Goal: Book appointment/travel/reservation

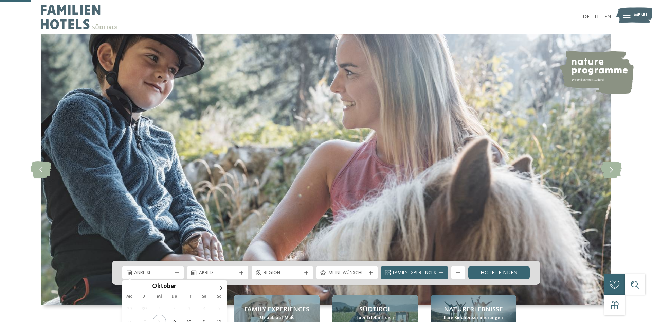
scroll to position [139, 0]
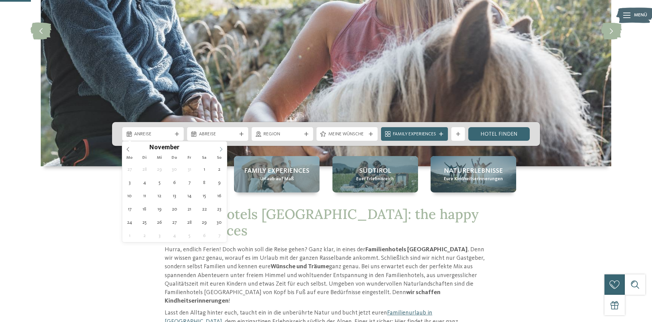
click at [222, 150] on icon at bounding box center [221, 149] width 5 height 5
type input "****"
click at [222, 150] on icon at bounding box center [221, 149] width 5 height 5
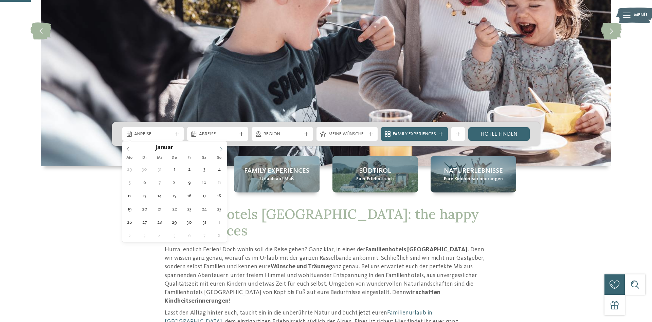
click at [222, 150] on icon at bounding box center [221, 149] width 5 height 5
type div "[DATE]"
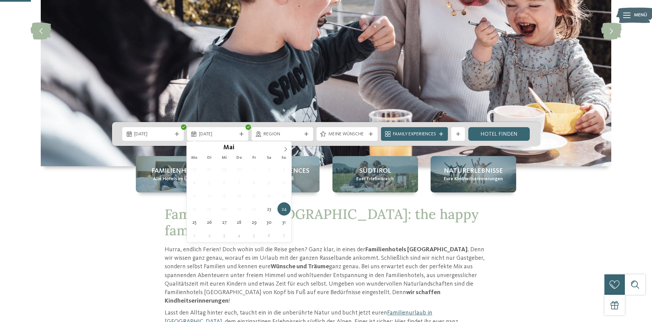
type input "****"
type div "[DATE]"
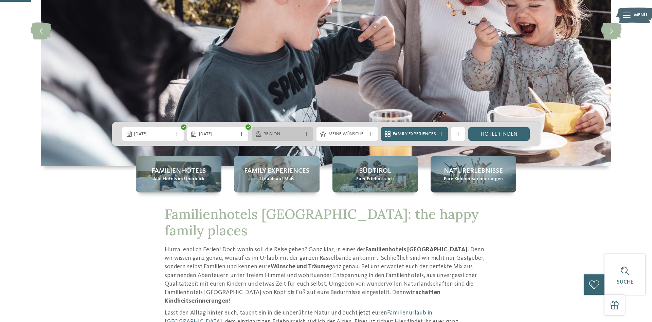
click at [297, 135] on span "Region" at bounding box center [283, 134] width 38 height 7
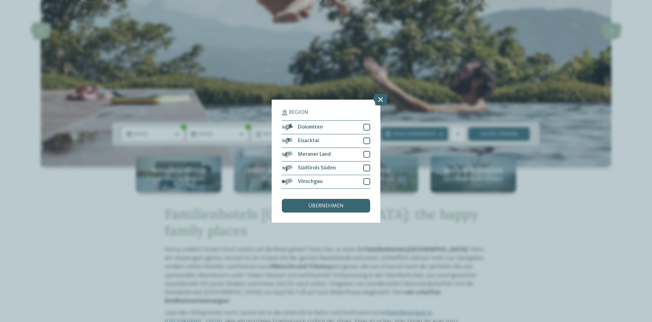
click at [371, 155] on div "Region Dolomiten [GEOGRAPHIC_DATA]" at bounding box center [326, 161] width 109 height 123
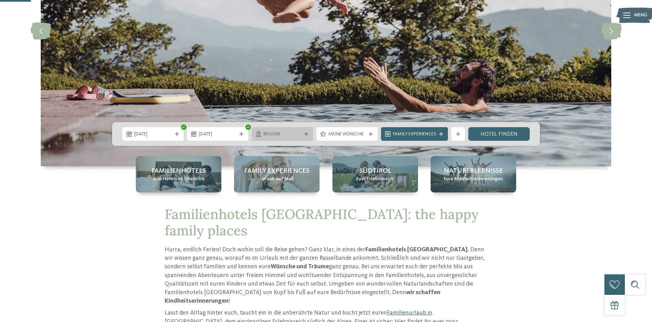
click at [292, 130] on div "Region" at bounding box center [283, 134] width 62 height 14
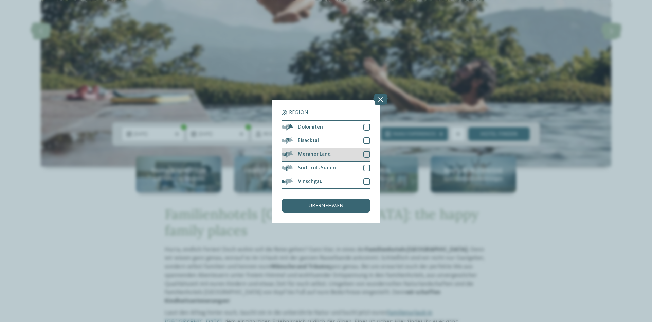
click at [366, 155] on div at bounding box center [367, 154] width 7 height 7
click at [335, 204] on span "übernehmen" at bounding box center [326, 205] width 35 height 5
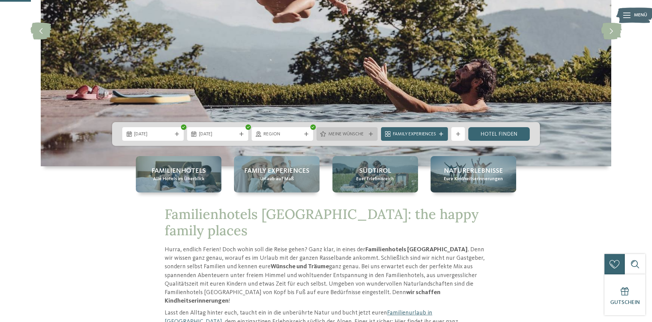
click at [352, 135] on span "Meine Wünsche" at bounding box center [348, 134] width 38 height 7
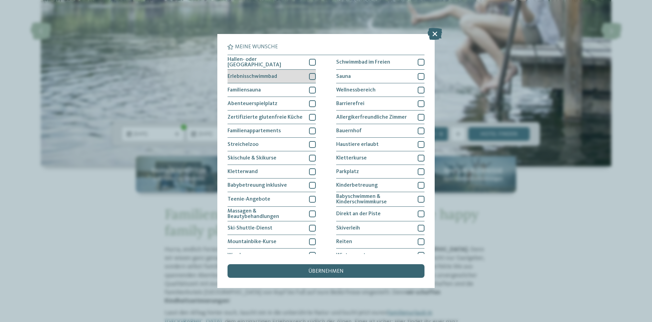
click at [313, 75] on div at bounding box center [312, 76] width 7 height 7
click at [314, 62] on div at bounding box center [312, 62] width 7 height 7
click at [312, 101] on div at bounding box center [312, 103] width 7 height 7
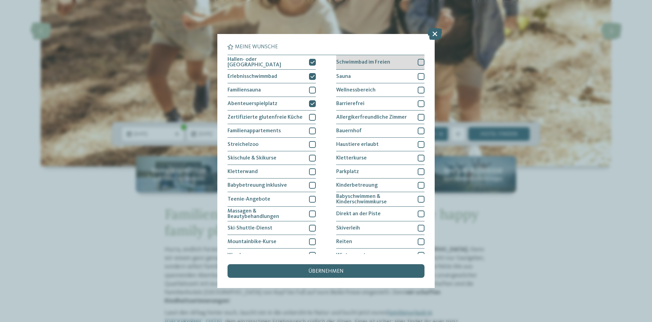
click at [419, 59] on div at bounding box center [421, 62] width 7 height 7
click at [419, 88] on div at bounding box center [421, 90] width 7 height 7
click at [333, 266] on div "übernehmen" at bounding box center [326, 271] width 197 height 14
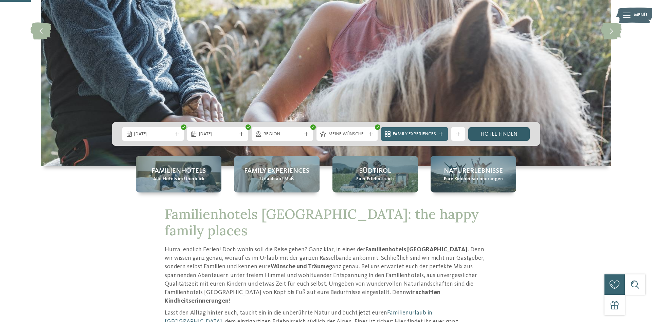
click at [509, 133] on link "Hotel finden" at bounding box center [500, 134] width 62 height 14
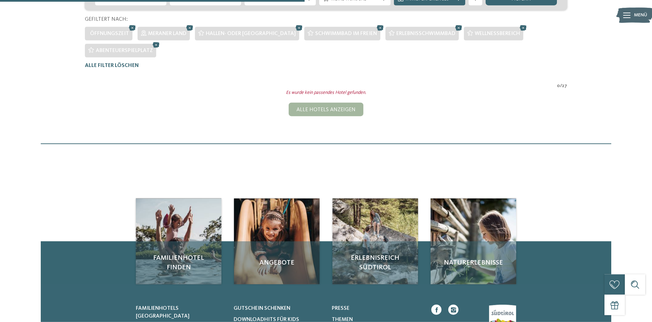
scroll to position [136, 0]
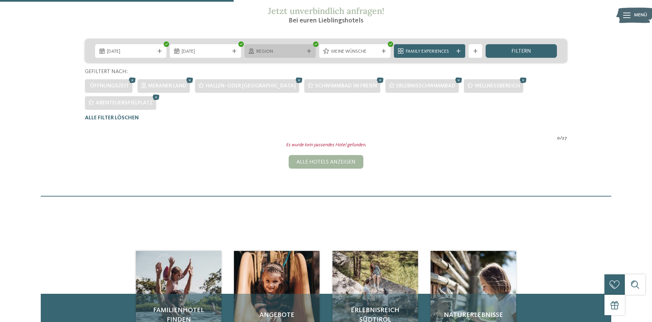
click at [287, 51] on span "Region" at bounding box center [281, 51] width 48 height 7
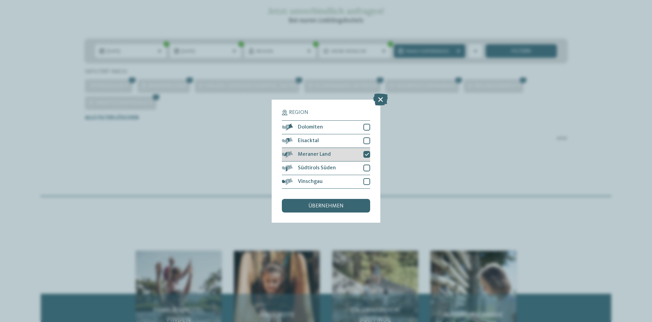
click at [367, 153] on icon at bounding box center [367, 154] width 4 height 4
click at [367, 141] on div at bounding box center [367, 140] width 7 height 7
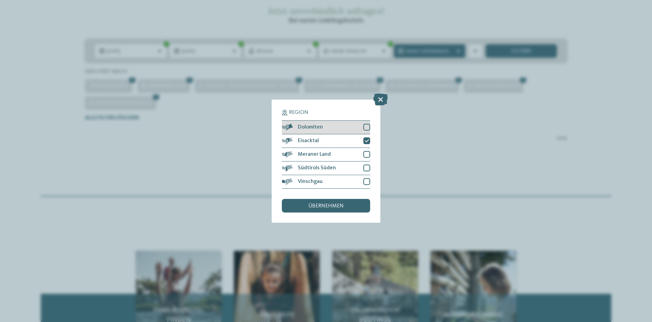
click at [368, 126] on div at bounding box center [367, 127] width 7 height 7
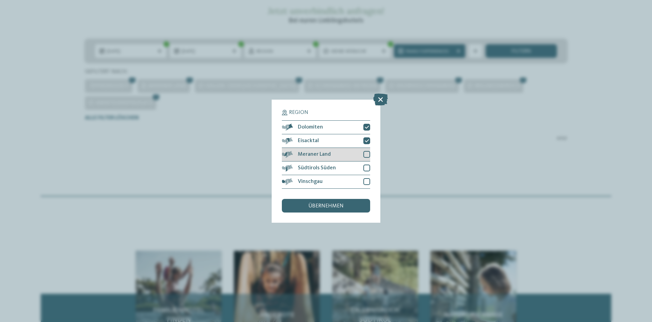
click at [365, 154] on div at bounding box center [367, 154] width 7 height 7
click at [370, 167] on div "Region Dolomiten [GEOGRAPHIC_DATA]" at bounding box center [326, 161] width 109 height 123
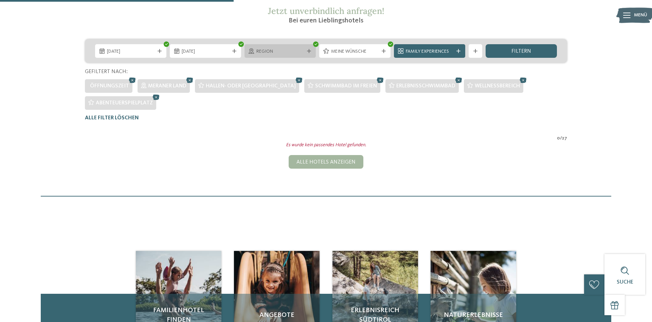
click at [298, 53] on span "Region" at bounding box center [281, 51] width 48 height 7
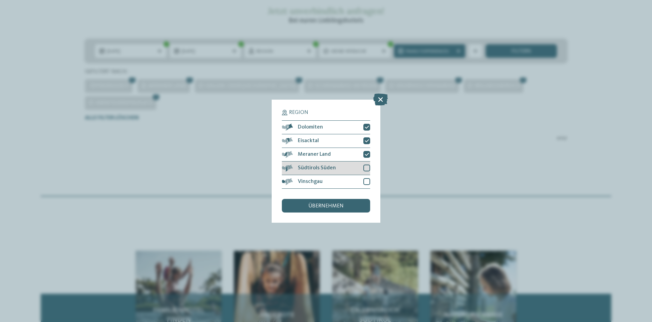
click at [366, 169] on div at bounding box center [367, 167] width 7 height 7
click at [367, 183] on div at bounding box center [367, 181] width 7 height 7
click at [347, 206] on div "übernehmen" at bounding box center [326, 206] width 88 height 14
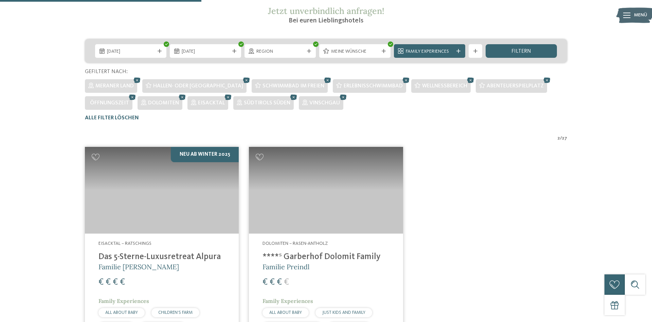
scroll to position [240, 0]
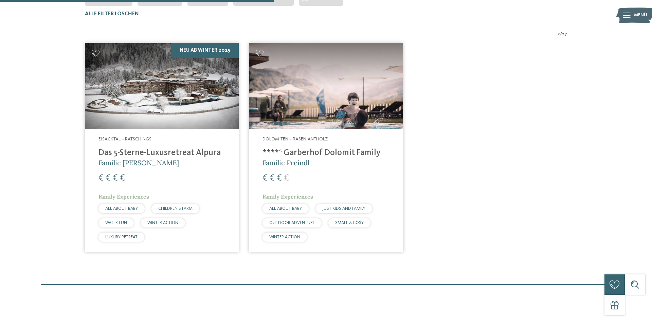
click at [312, 132] on div "Dolomiten – Rasen-Antholz ****ˢ Garberhof Dolomit Family Familie Preindl € € € …" at bounding box center [326, 190] width 154 height 122
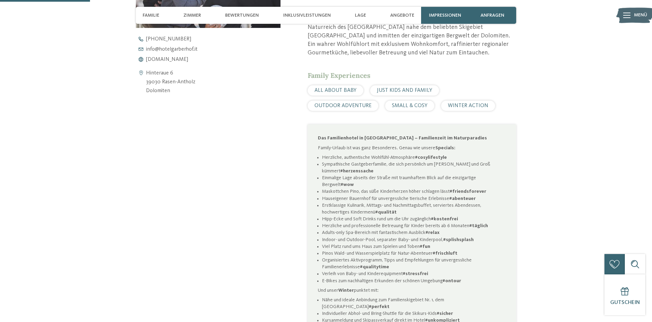
scroll to position [277, 0]
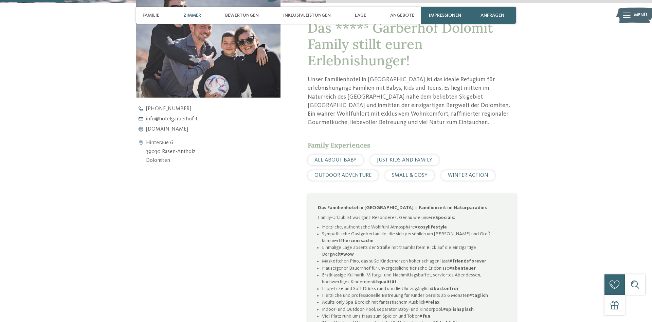
click at [188, 16] on span "Zimmer" at bounding box center [192, 16] width 18 height 6
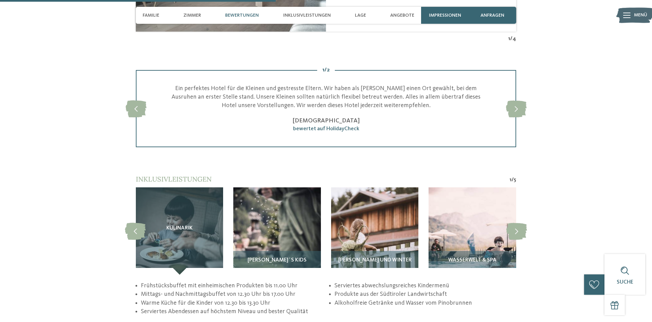
scroll to position [1252, 0]
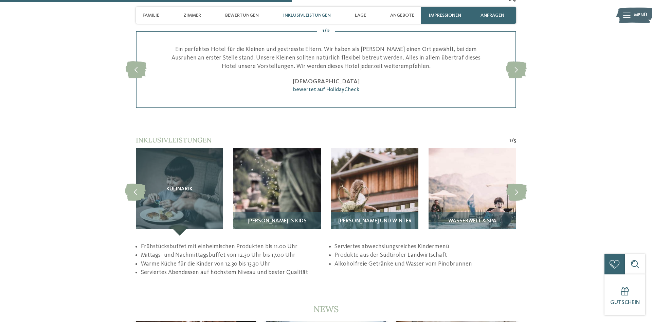
click at [397, 183] on img at bounding box center [374, 191] width 87 height 87
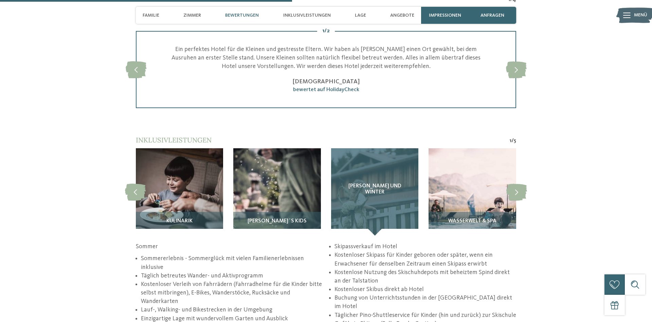
scroll to position [1294, 0]
